Goal: Transaction & Acquisition: Subscribe to service/newsletter

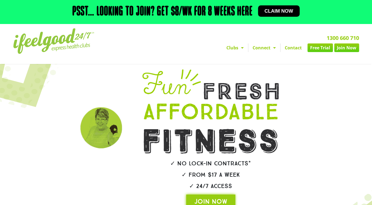
click at [322, 46] on link "Free Trial" at bounding box center [320, 48] width 25 height 9
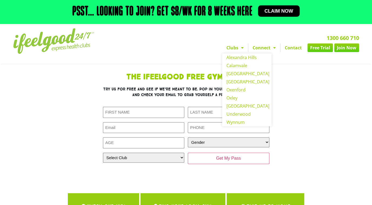
click at [233, 50] on link "Clubs" at bounding box center [235, 48] width 26 height 9
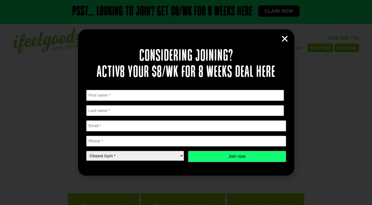
click at [121, 162] on div "Closest Gym * Closest Gym * [GEOGRAPHIC_DATA] [GEOGRAPHIC_DATA] [GEOGRAPHIC_DAT…" at bounding box center [135, 156] width 98 height 11
click at [119, 158] on select "Closest Gym * [GEOGRAPHIC_DATA] [GEOGRAPHIC_DATA] [GEOGRAPHIC_DATA] [GEOGRAPHIC…" at bounding box center [135, 156] width 98 height 10
select select "Calamvale"
click at [86, 151] on select "Closest Gym * [GEOGRAPHIC_DATA] [GEOGRAPHIC_DATA] [GEOGRAPHIC_DATA] [GEOGRAPHIC…" at bounding box center [135, 156] width 98 height 10
click at [283, 40] on icon "Close" at bounding box center [285, 39] width 8 height 8
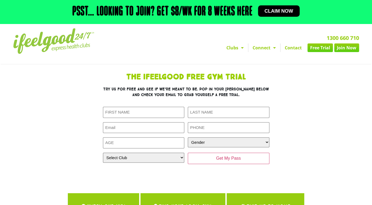
click at [275, 6] on link "Claim now" at bounding box center [279, 10] width 42 height 11
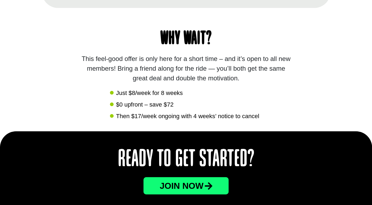
scroll to position [547, 0]
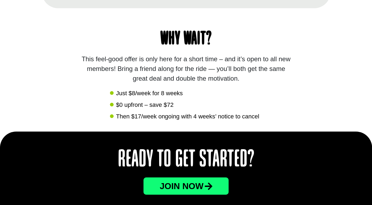
drag, startPoint x: 325, startPoint y: 76, endPoint x: 347, endPoint y: 49, distance: 34.8
click at [347, 49] on div "Why wait? This feel-good offer is only here for a short time – and it’s open to…" at bounding box center [186, 70] width 372 height 124
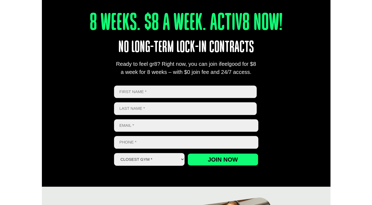
scroll to position [202, 0]
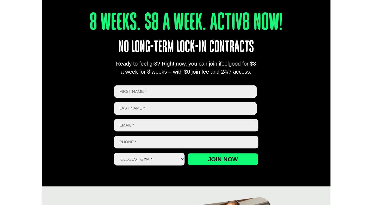
click at [150, 93] on input "First" at bounding box center [185, 91] width 143 height 13
type input "Areej"
type input "Malik"
type input "areej724617@gmail.com"
type input "0480134896"
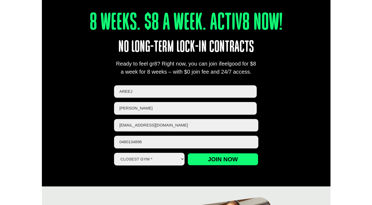
drag, startPoint x: 186, startPoint y: 125, endPoint x: 58, endPoint y: 141, distance: 128.7
click at [58, 141] on div "8 Weeks. $8 A Week. Activ8 Now! No long-term lock-in contracts Ready to feel gr…" at bounding box center [186, 83] width 289 height 208
type input "a"
type input "areej724617@gmail.com"
click at [152, 164] on select "Closest Gym * [GEOGRAPHIC_DATA] [GEOGRAPHIC_DATA] [GEOGRAPHIC_DATA] [GEOGRAPHIC…" at bounding box center [149, 159] width 71 height 13
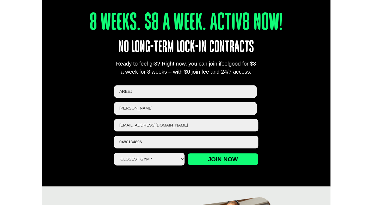
select select "Calamvale"
click at [114, 153] on select "Closest Gym * [GEOGRAPHIC_DATA] [GEOGRAPHIC_DATA] [GEOGRAPHIC_DATA] [GEOGRAPHIC…" at bounding box center [149, 159] width 71 height 13
click at [217, 156] on input "Join now" at bounding box center [223, 159] width 71 height 12
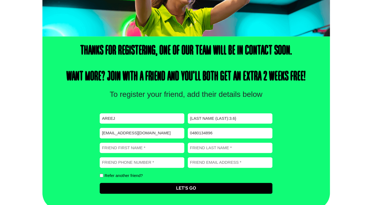
scroll to position [152, 0]
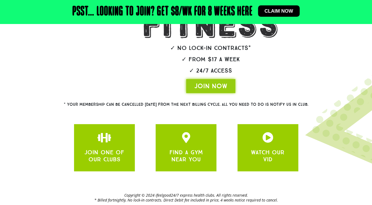
scroll to position [128, 0]
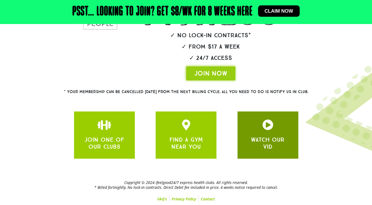
click at [287, 149] on h3 "WATCH OUR VID" at bounding box center [268, 144] width 45 height 14
click at [263, 129] on icon "JOIN ONE OF OUR CLUBS" at bounding box center [267, 125] width 11 height 11
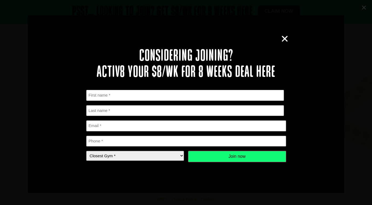
click at [287, 44] on div "Considering joining? Activ8 your $8/wk for 8 weeks deal here " * " indicates re…" at bounding box center [186, 102] width 216 height 147
click at [286, 38] on icon "Close" at bounding box center [285, 39] width 8 height 8
